Goal: Information Seeking & Learning: Find specific fact

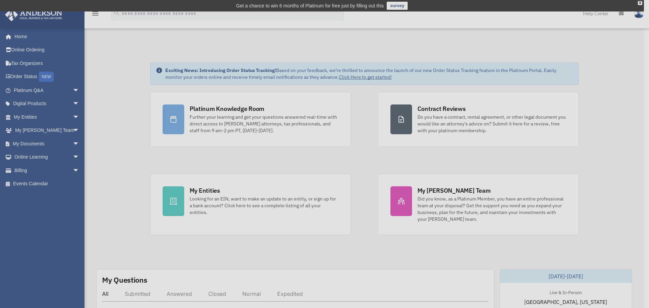
click at [38, 127] on div "x" at bounding box center [324, 154] width 649 height 308
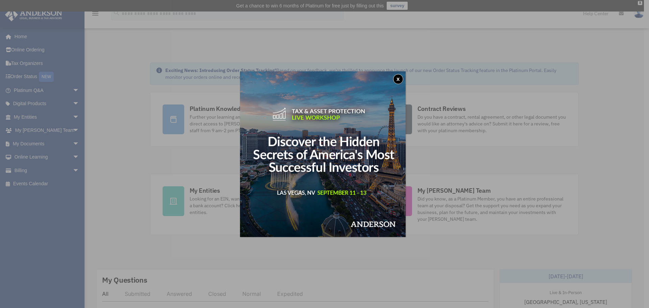
click at [399, 77] on button "x" at bounding box center [398, 79] width 10 height 10
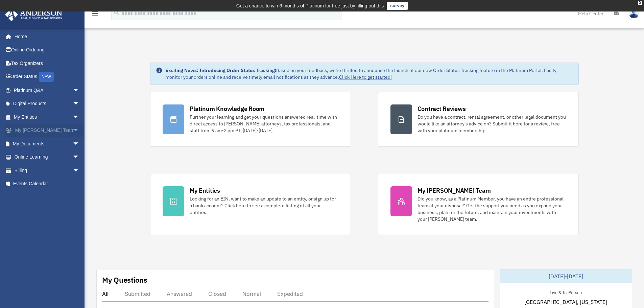
click at [44, 130] on link "My Anderson Team arrow_drop_down" at bounding box center [47, 131] width 85 height 14
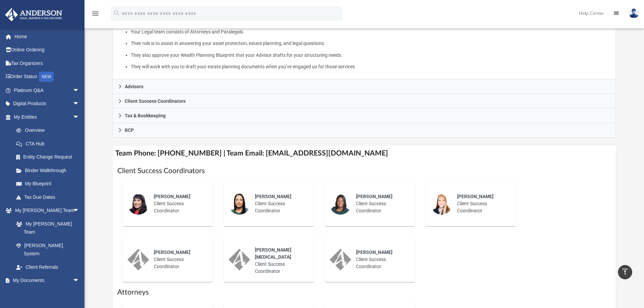
scroll to position [135, 0]
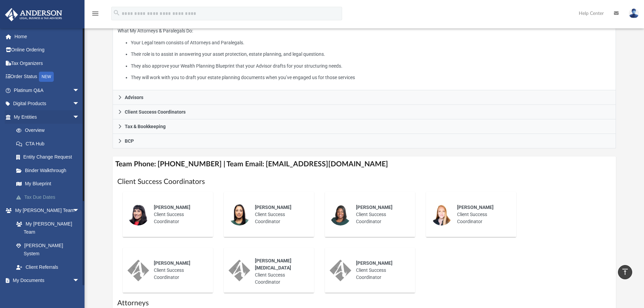
click at [37, 196] on link "Tax Due Dates" at bounding box center [49, 197] width 80 height 14
